Goal: Task Accomplishment & Management: Manage account settings

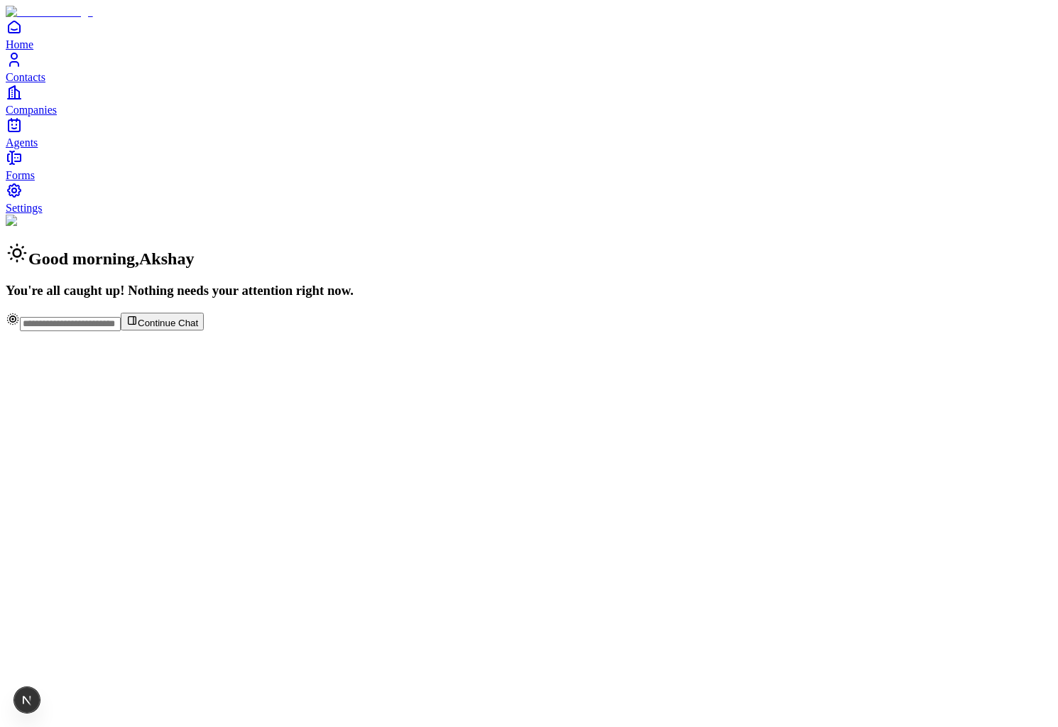
click at [60, 83] on link "Contacts" at bounding box center [529, 67] width 1047 height 32
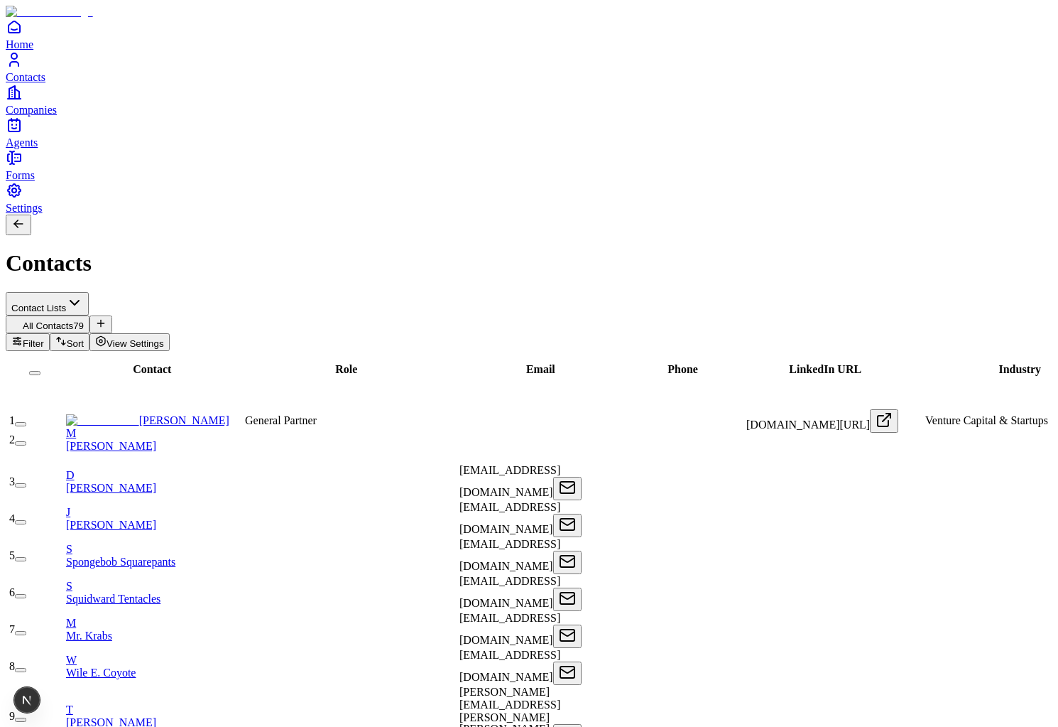
click at [164, 338] on span "View Settings" at bounding box center [136, 343] width 58 height 11
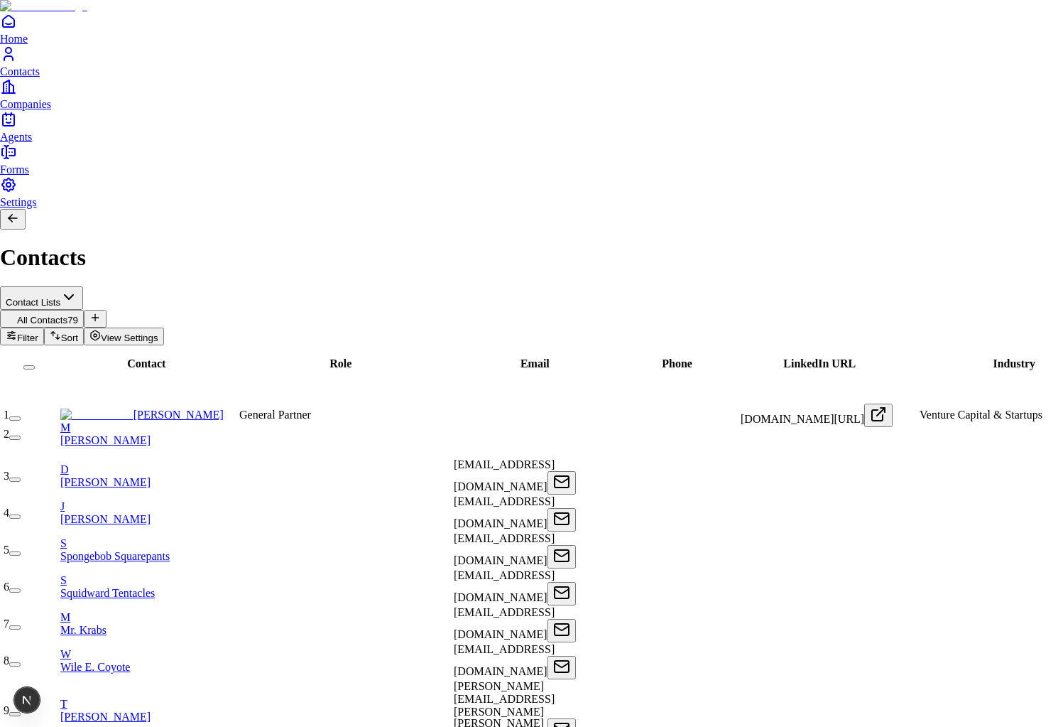
scroll to position [36, 0]
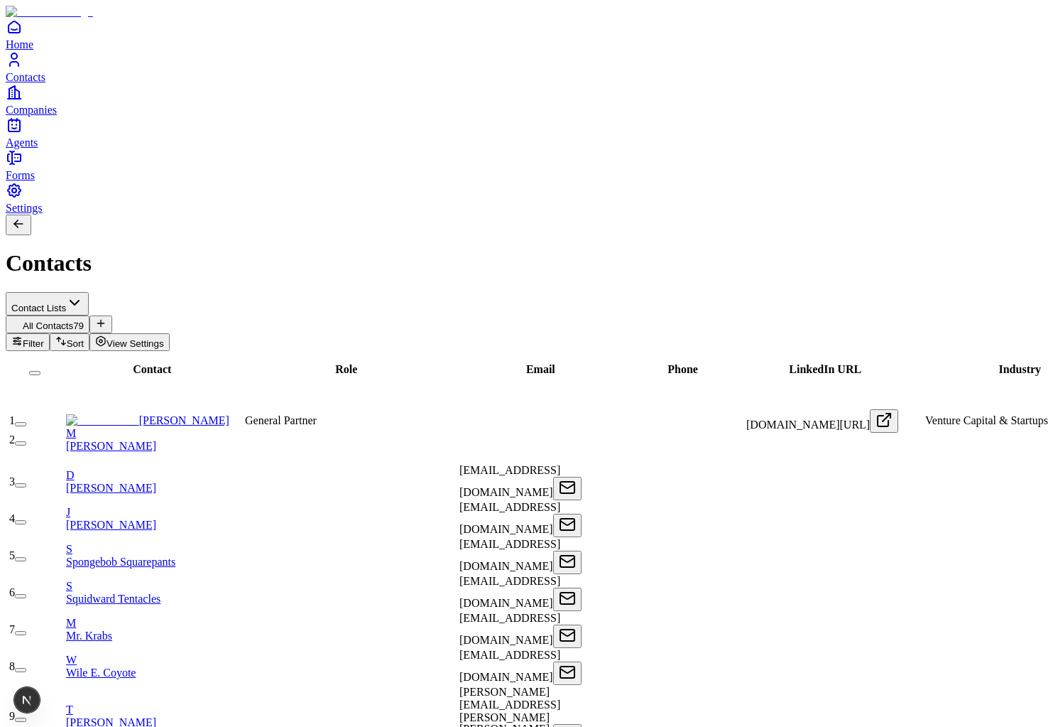
click at [112, 315] on button at bounding box center [101, 324] width 23 height 18
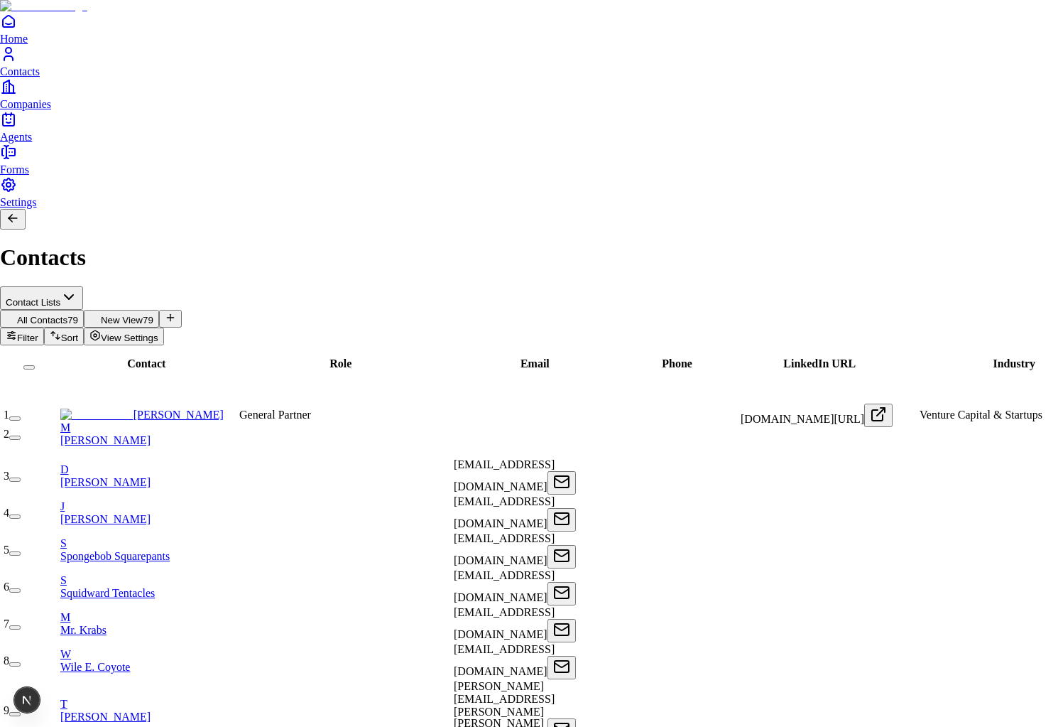
type input "****"
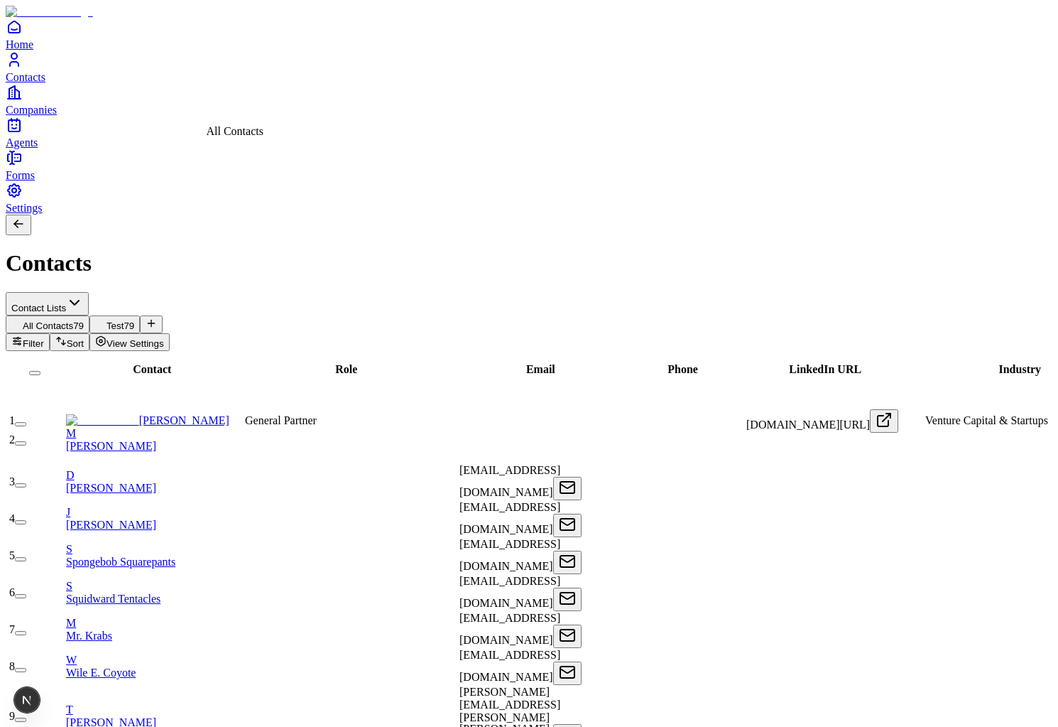
click at [73, 320] on span "All Contacts" at bounding box center [48, 325] width 50 height 11
click at [124, 320] on span "Test" at bounding box center [115, 325] width 17 height 11
